Goal: Task Accomplishment & Management: Complete application form

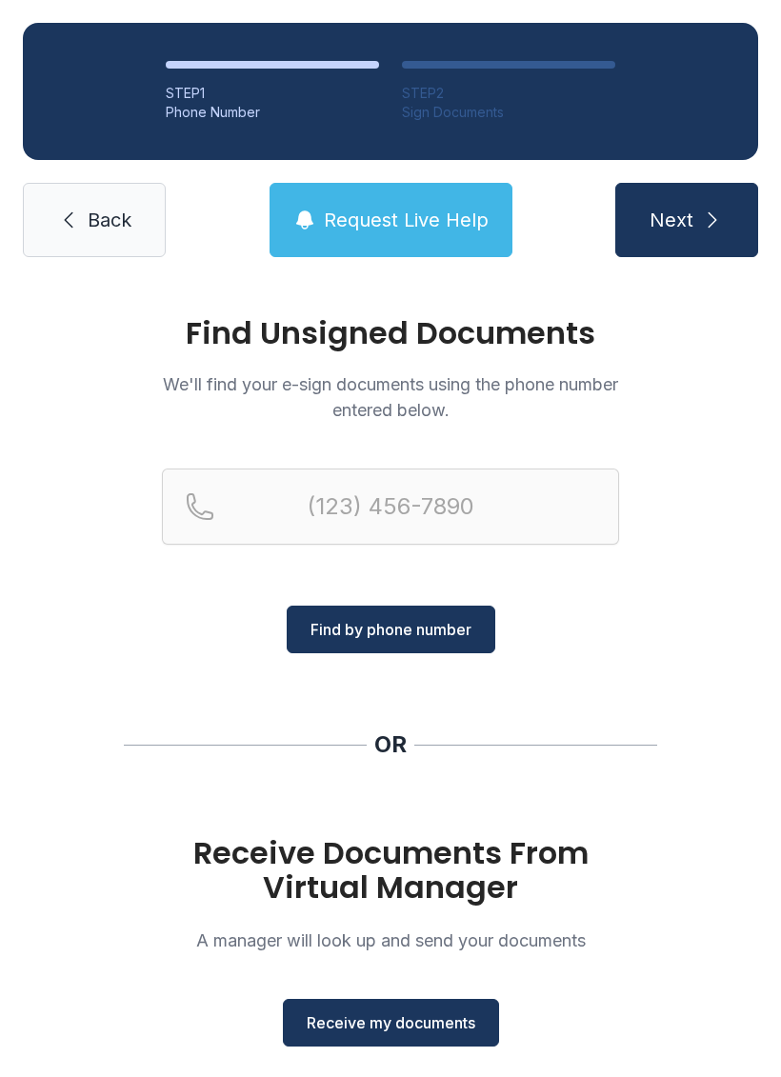
click at [412, 1021] on span "Receive my documents" at bounding box center [391, 1022] width 169 height 23
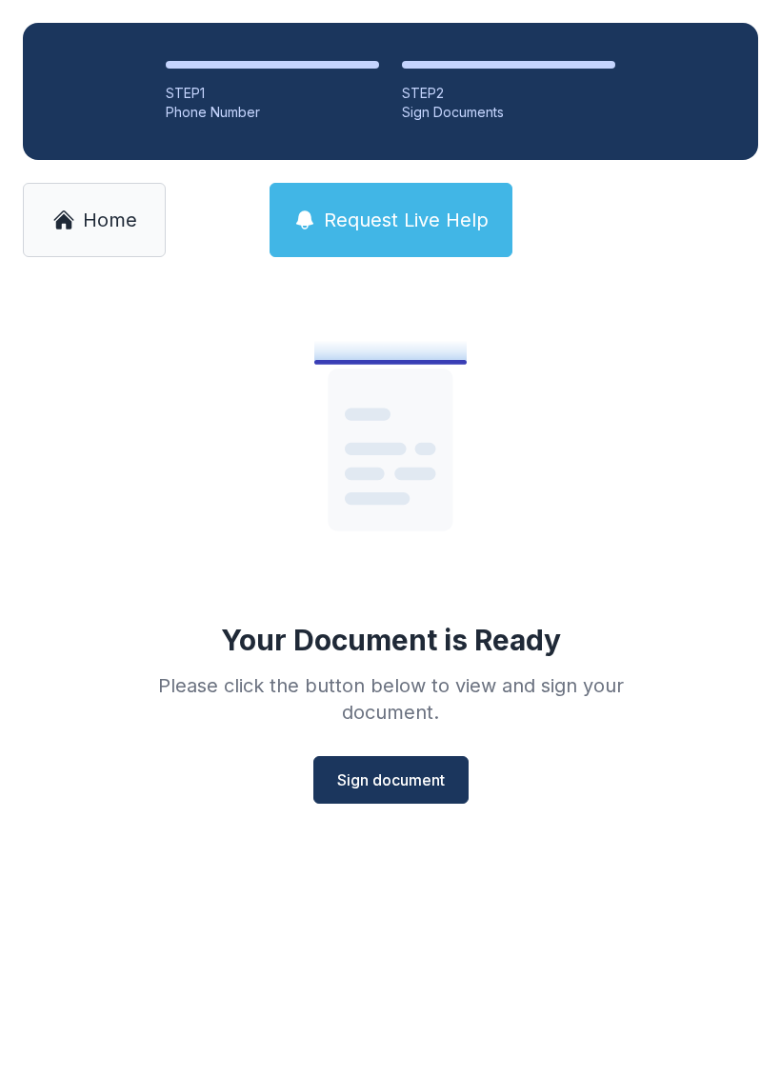
click at [416, 779] on span "Sign document" at bounding box center [391, 780] width 108 height 23
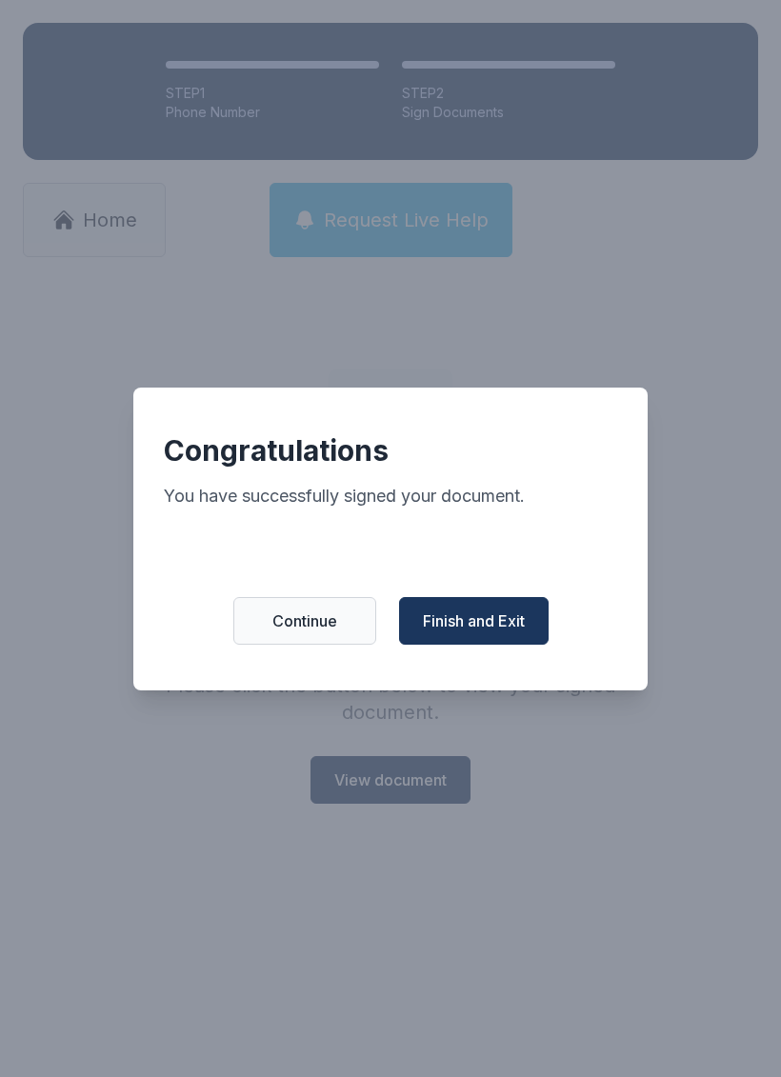
click at [304, 632] on span "Continue" at bounding box center [304, 621] width 65 height 23
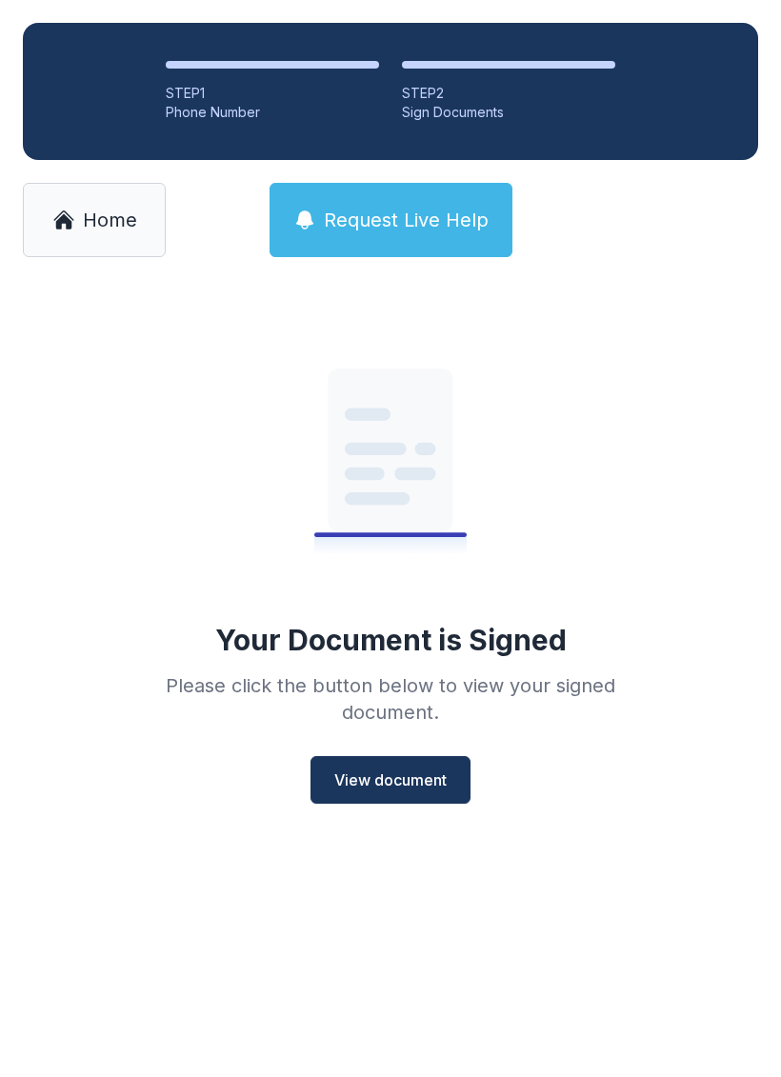
click at [140, 203] on link "Home" at bounding box center [94, 220] width 143 height 74
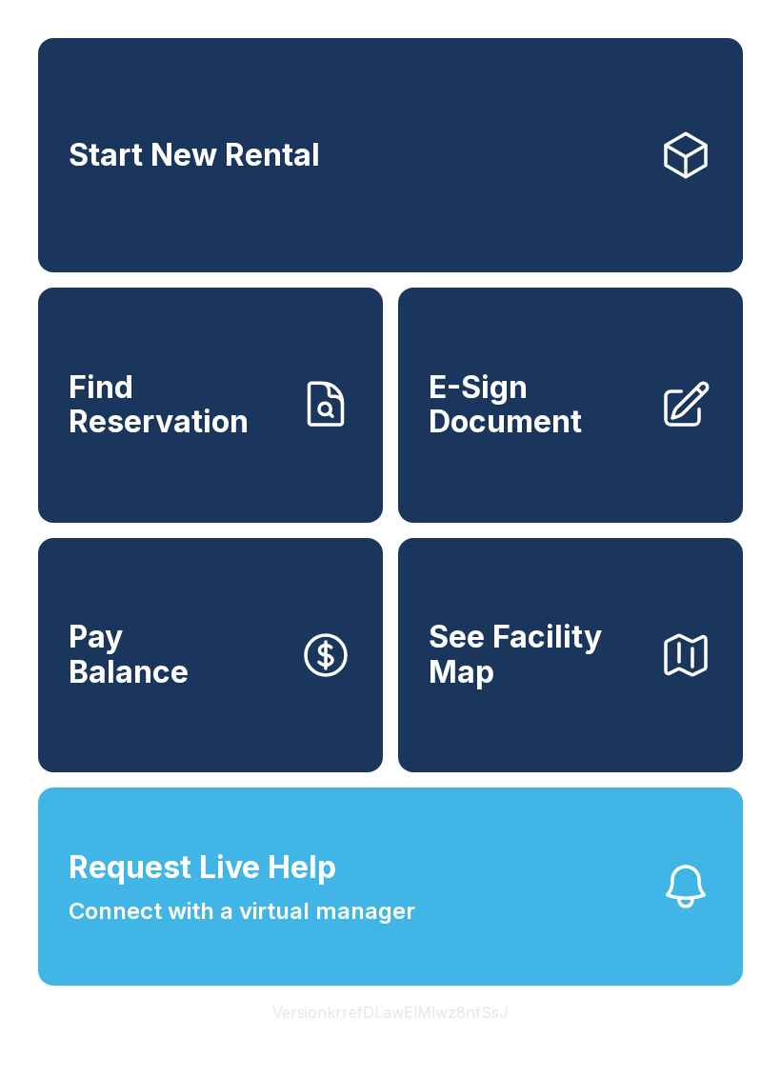
click at [557, 432] on span "E-Sign Document" at bounding box center [536, 405] width 215 height 70
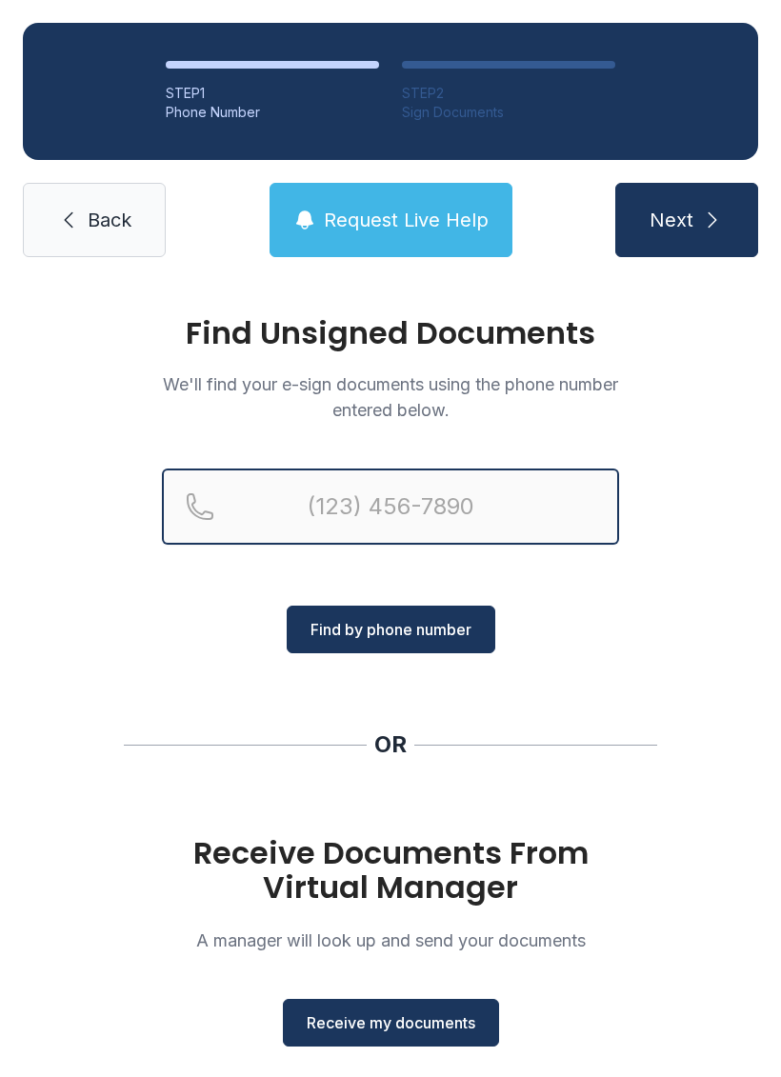
click at [304, 519] on input "Reservation phone number" at bounding box center [390, 507] width 457 height 76
type input "[PHONE_NUMBER]"
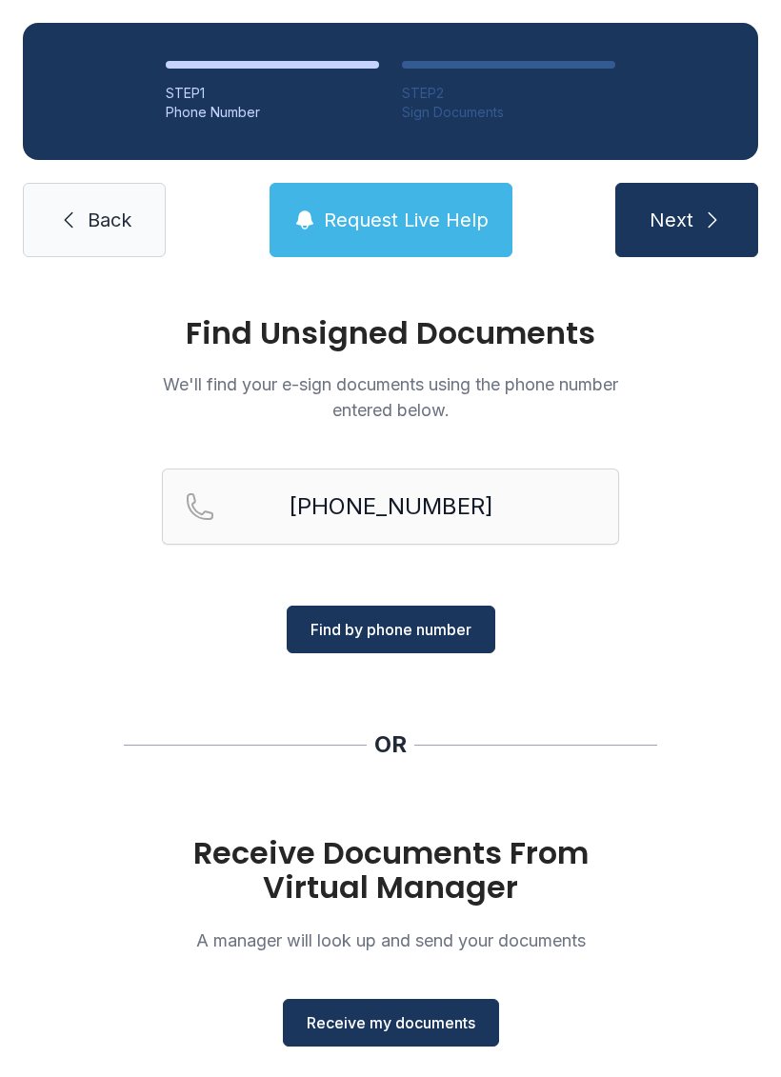
click at [370, 631] on span "Find by phone number" at bounding box center [390, 629] width 161 height 23
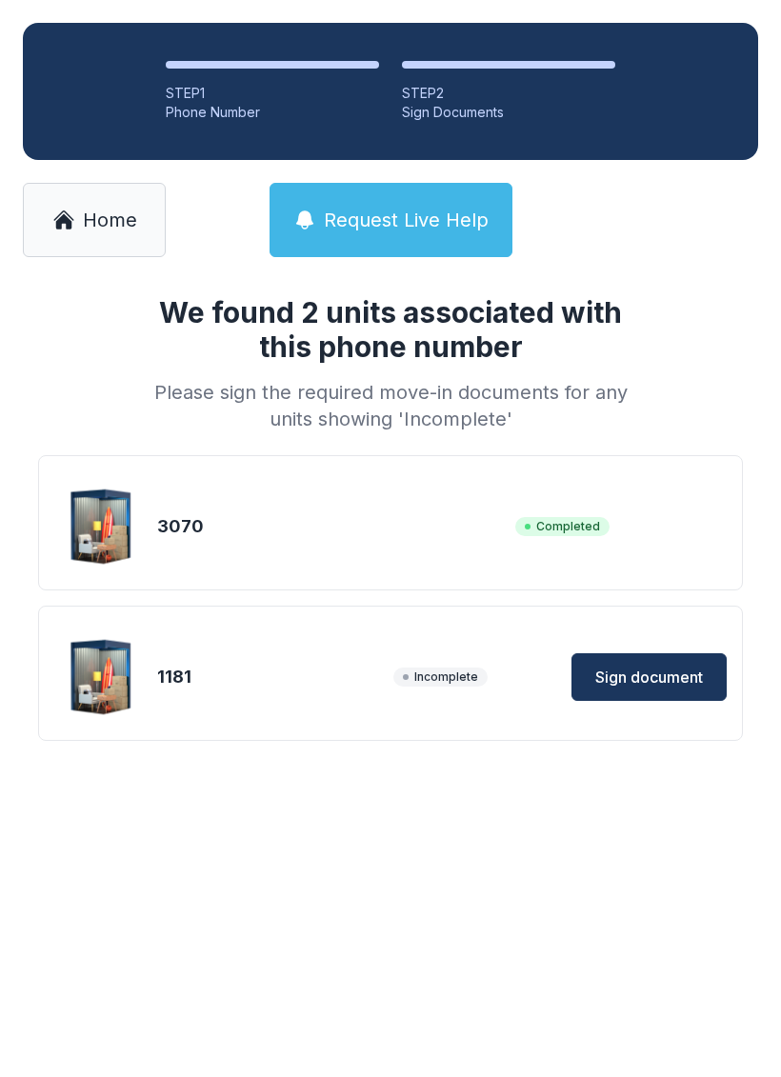
click at [717, 662] on button "Sign document" at bounding box center [648, 677] width 155 height 48
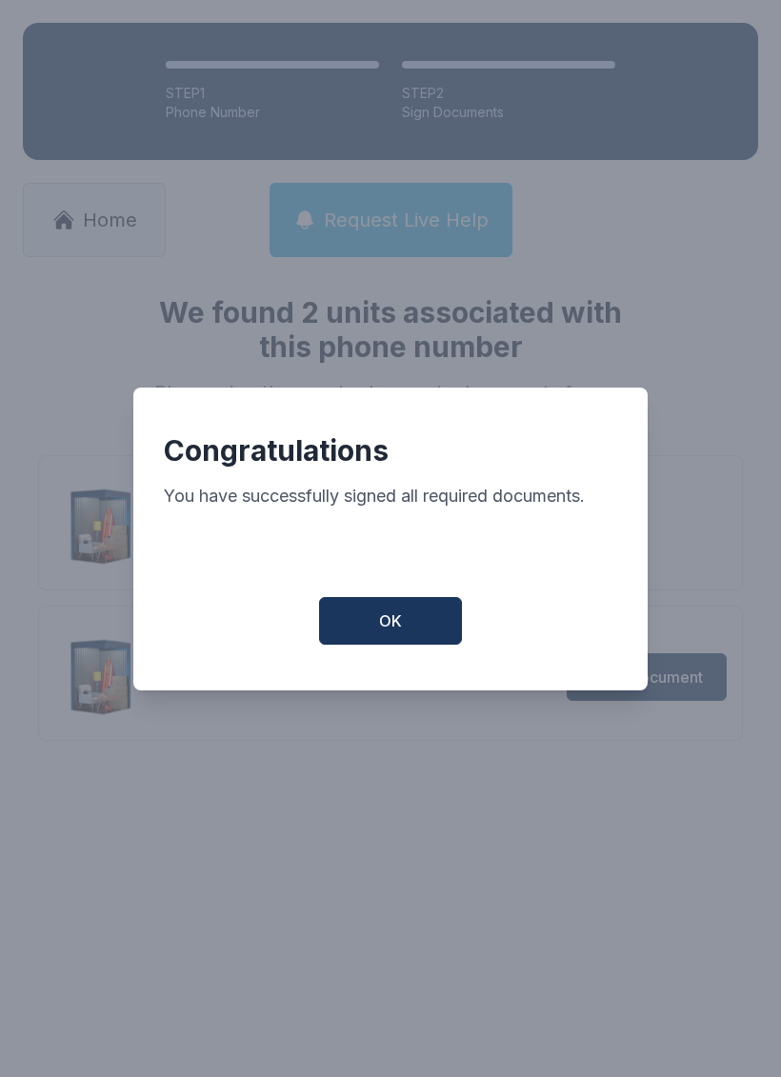
click at [425, 634] on button "OK" at bounding box center [390, 621] width 143 height 48
